Goal: Task Accomplishment & Management: Complete application form

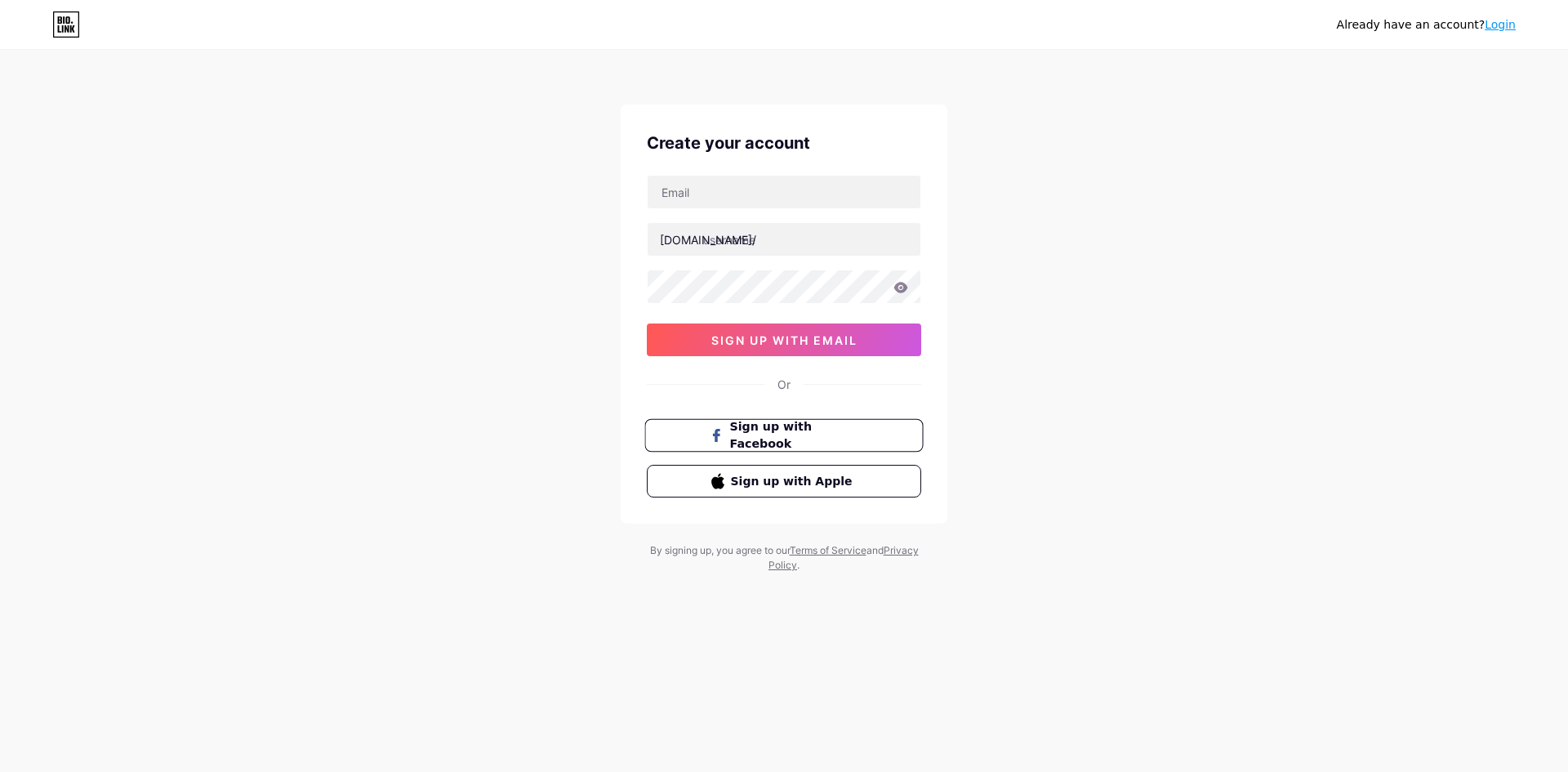
click at [773, 443] on span "Sign up with Facebook" at bounding box center [794, 435] width 128 height 35
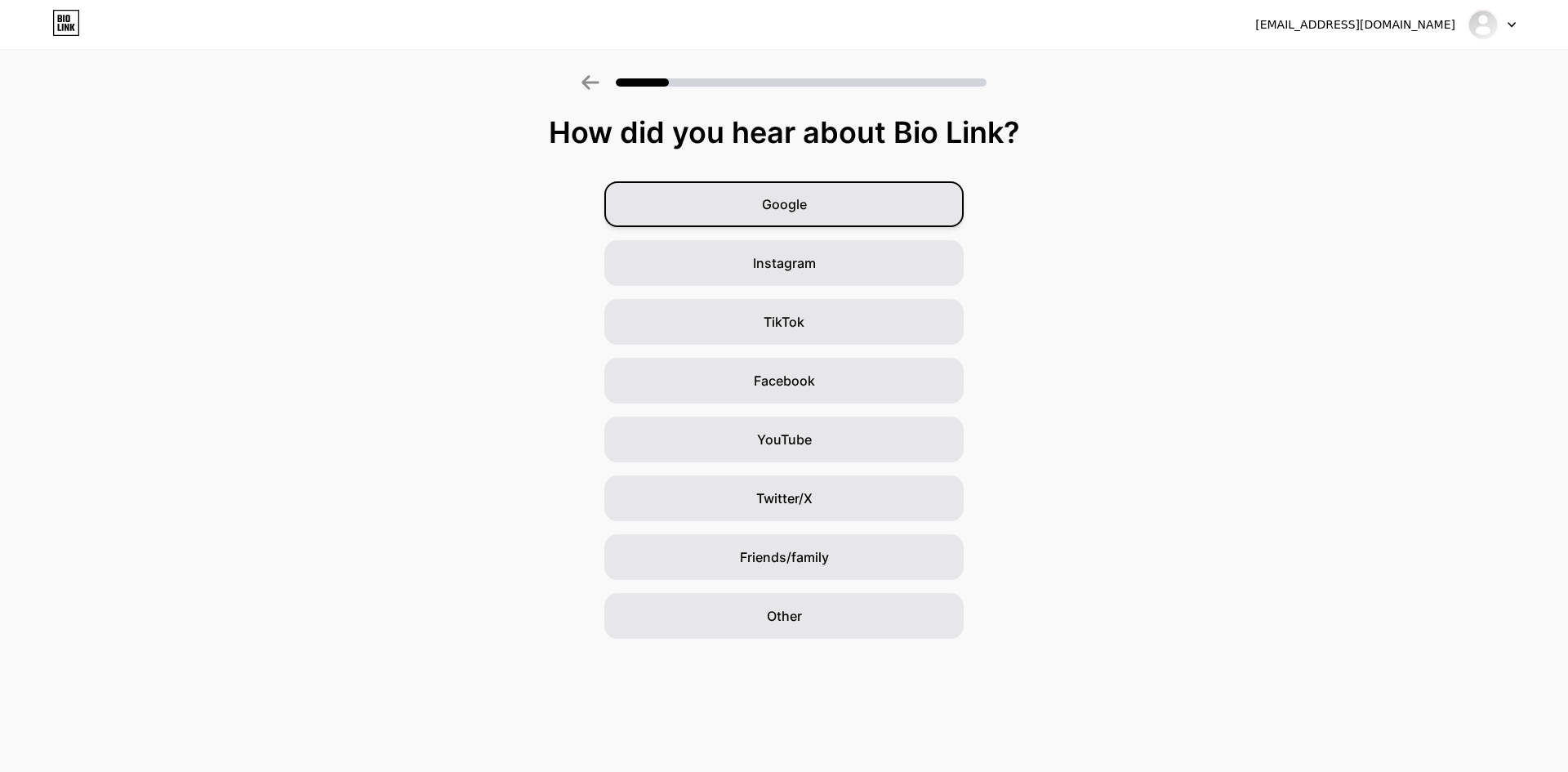
click at [850, 215] on div "Google" at bounding box center [784, 205] width 360 height 46
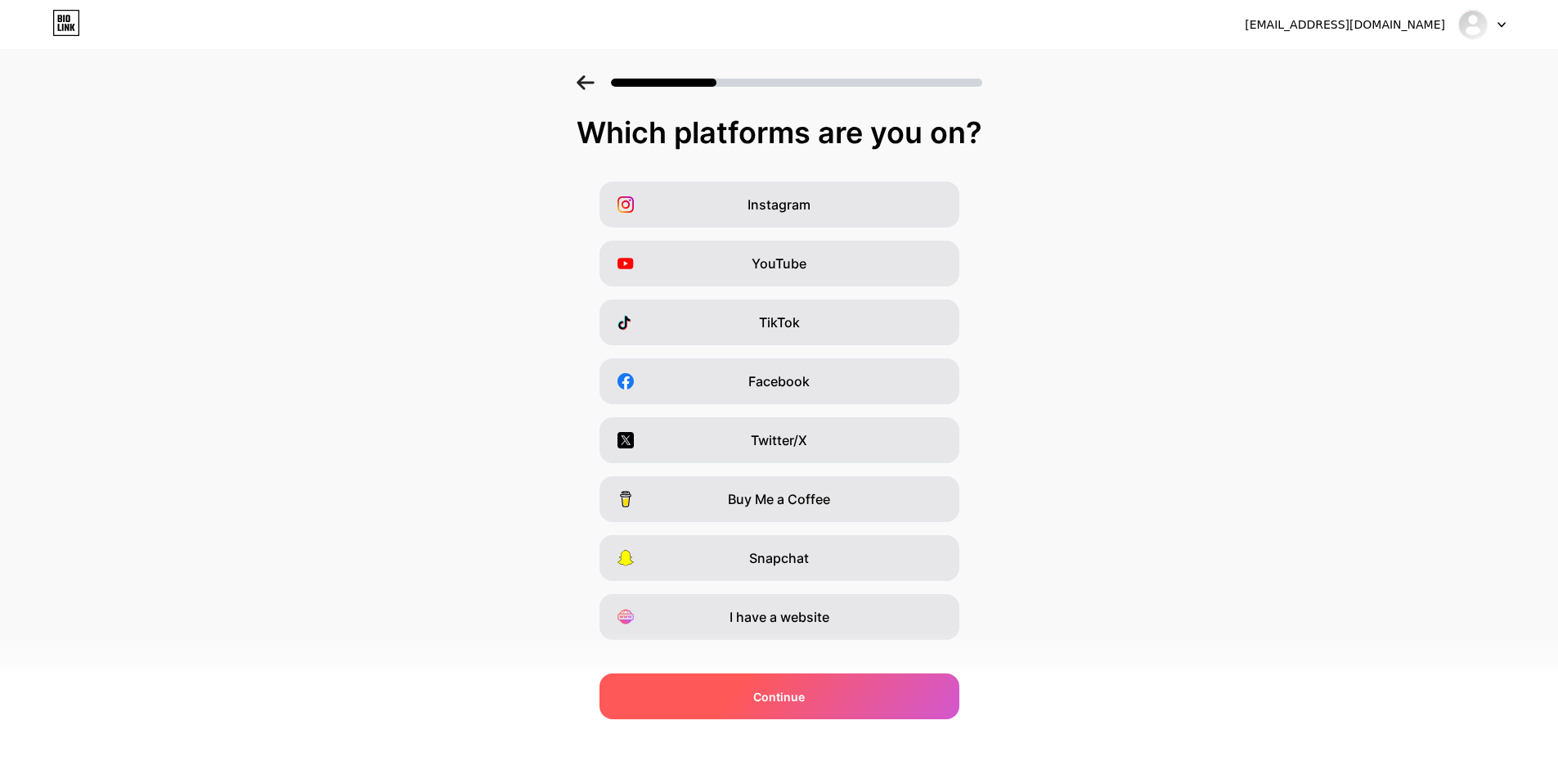
click at [802, 698] on span "Continue" at bounding box center [779, 696] width 52 height 17
click at [828, 689] on div "Continue" at bounding box center [779, 696] width 360 height 46
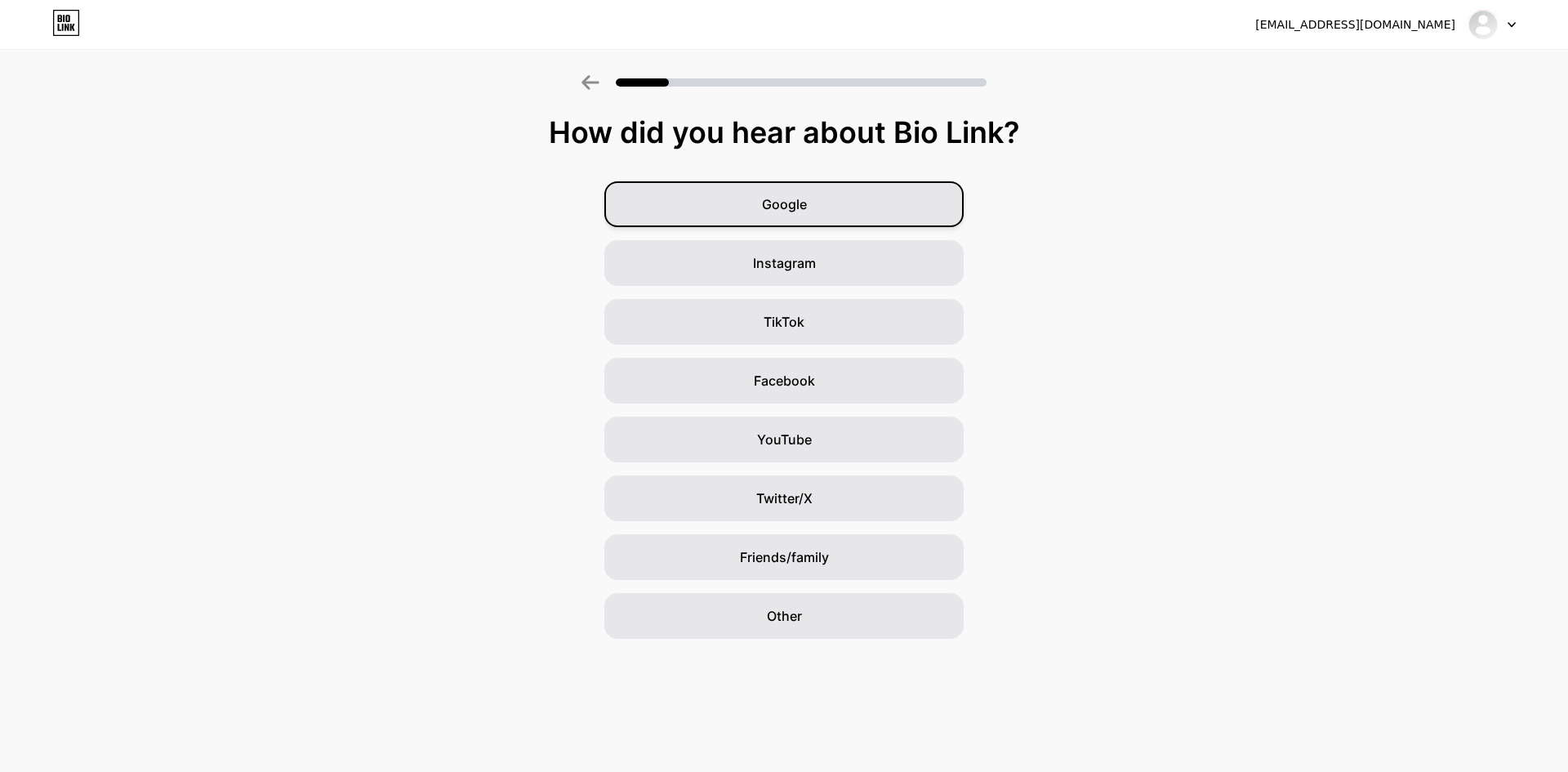
click at [830, 210] on div "Google" at bounding box center [784, 205] width 360 height 46
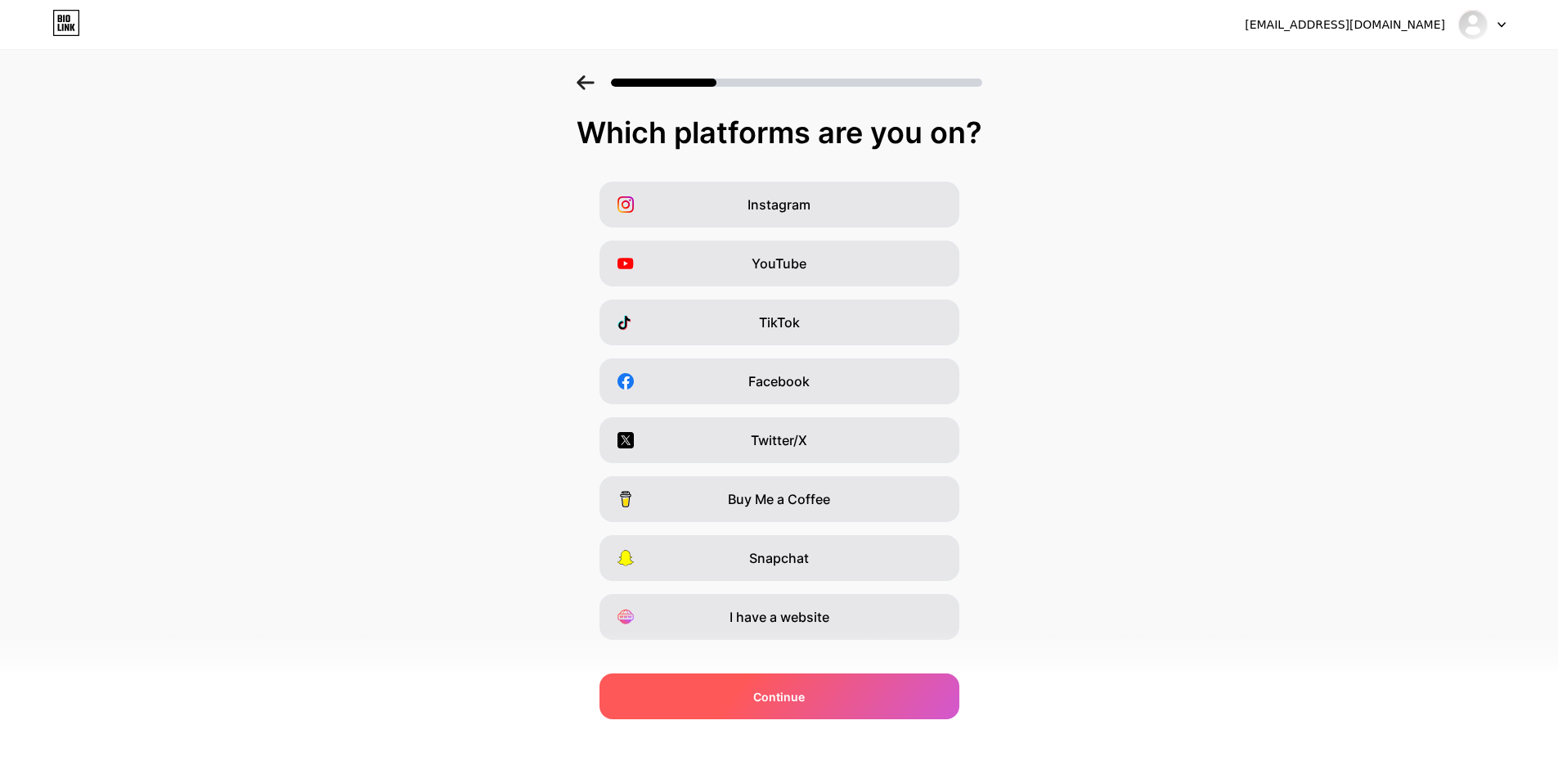
click at [835, 701] on div "Continue" at bounding box center [779, 696] width 360 height 46
click at [760, 696] on span "Continue" at bounding box center [779, 696] width 52 height 17
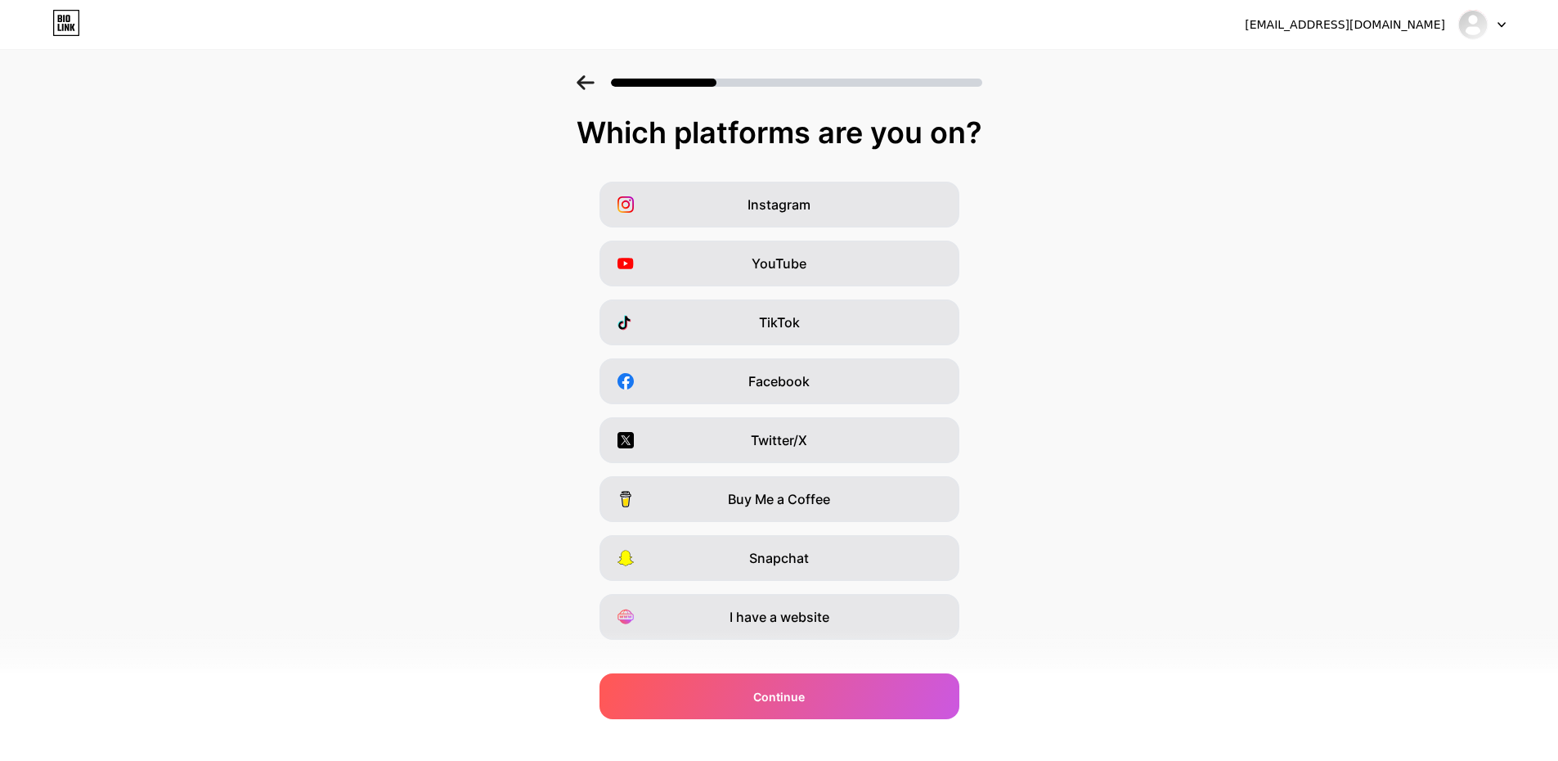
click at [1394, 25] on div "[EMAIL_ADDRESS][DOMAIN_NAME]" at bounding box center [1345, 24] width 200 height 17
click at [1494, 23] on div at bounding box center [1481, 24] width 47 height 29
click at [1381, 103] on div at bounding box center [779, 77] width 1558 height 57
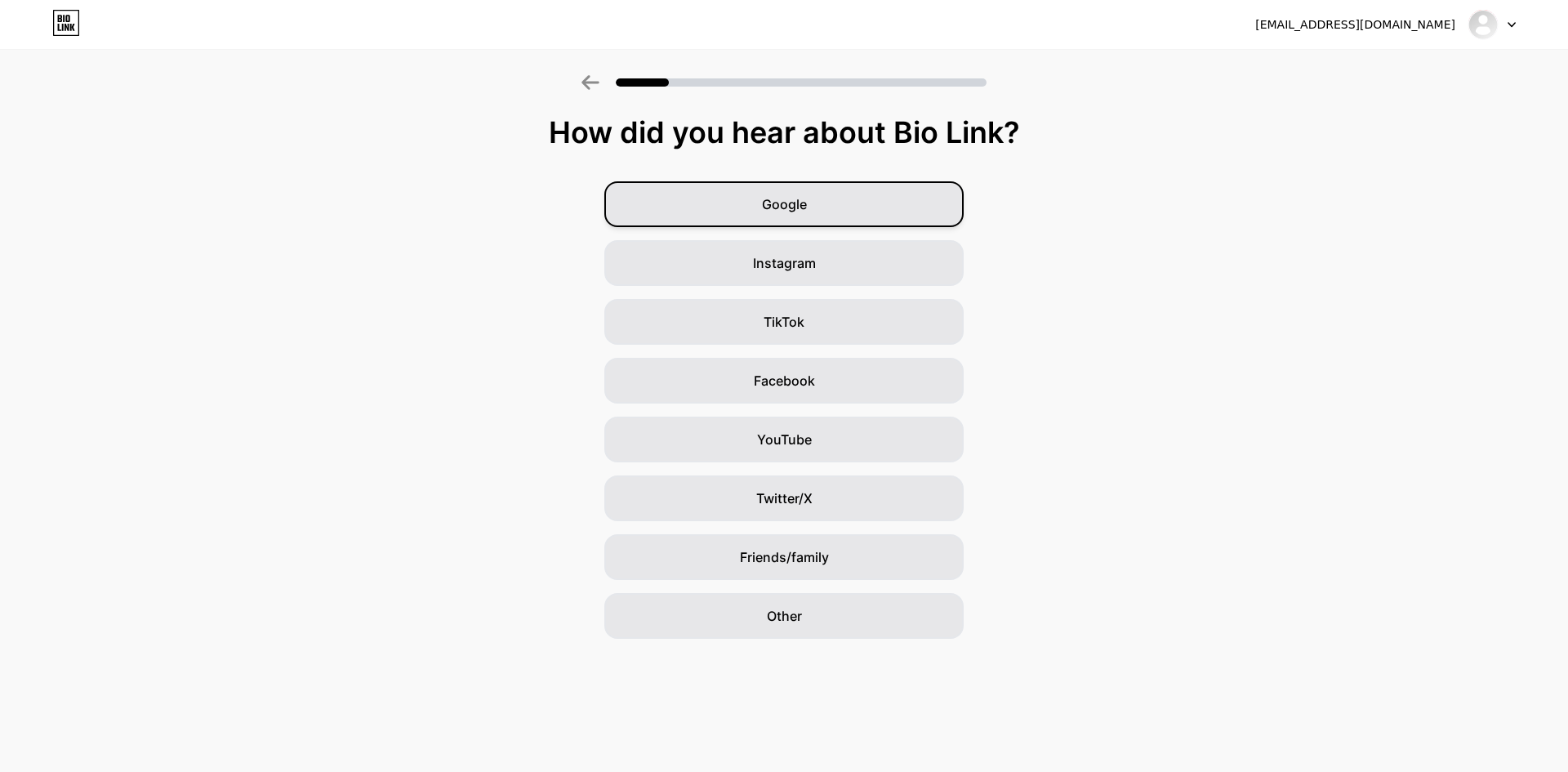
click at [779, 205] on span "Google" at bounding box center [784, 205] width 45 height 20
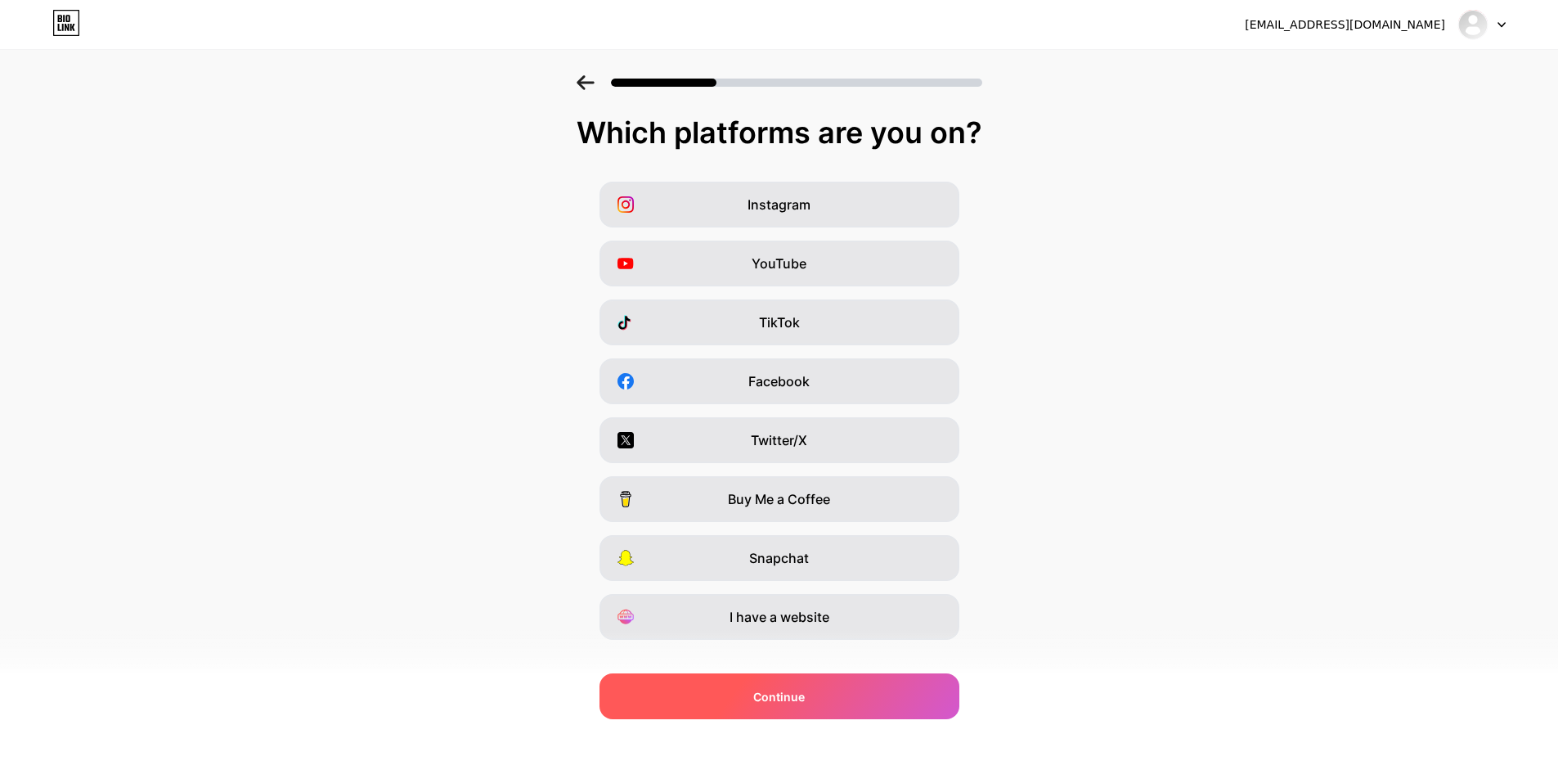
click at [761, 696] on span "Continue" at bounding box center [779, 696] width 52 height 17
click at [836, 707] on div "Continue" at bounding box center [779, 696] width 360 height 46
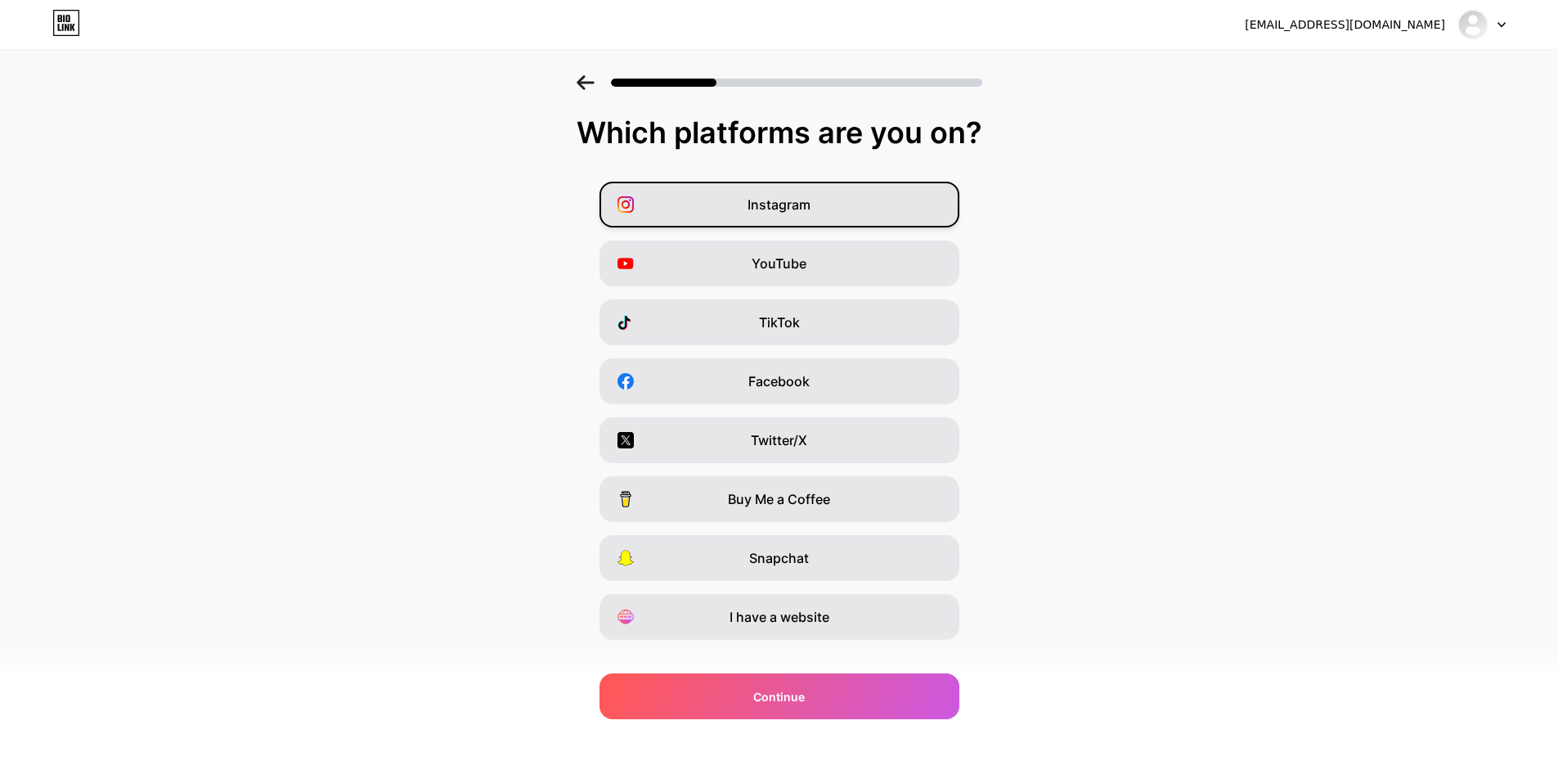
click at [761, 198] on span "Instagram" at bounding box center [779, 205] width 63 height 20
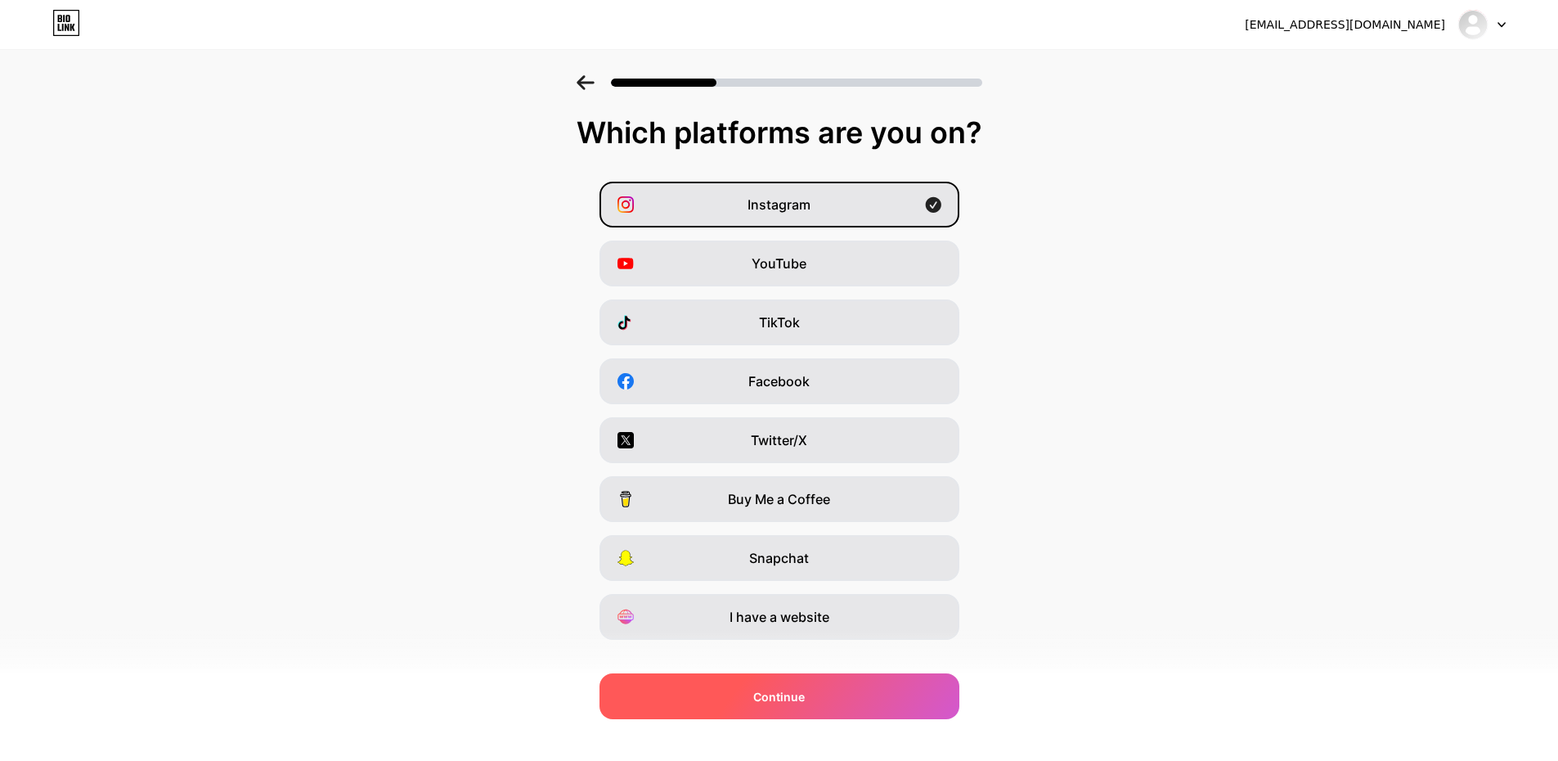
click at [895, 698] on div "Continue" at bounding box center [779, 696] width 360 height 46
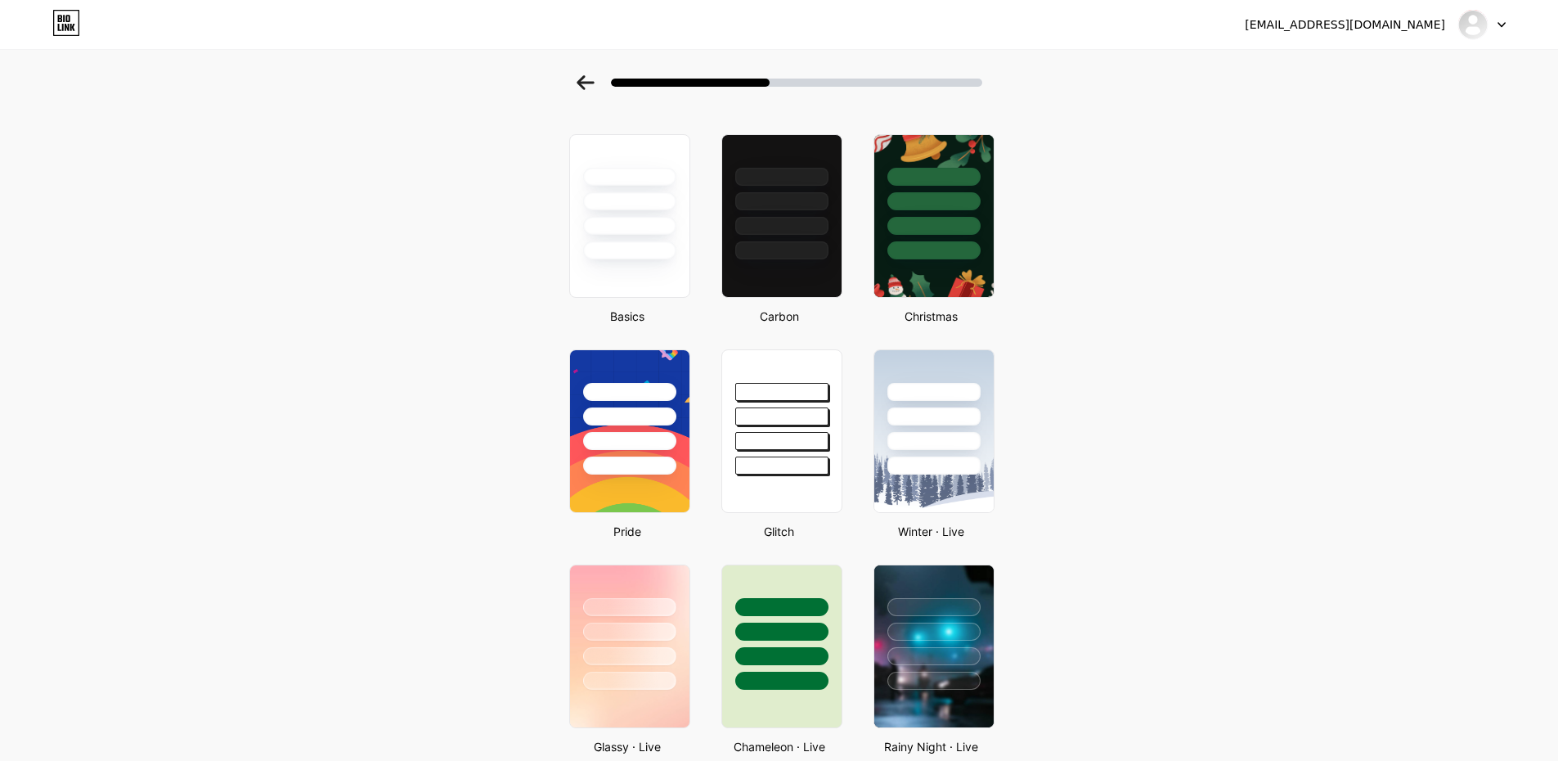
scroll to position [82, 0]
